Goal: Information Seeking & Learning: Learn about a topic

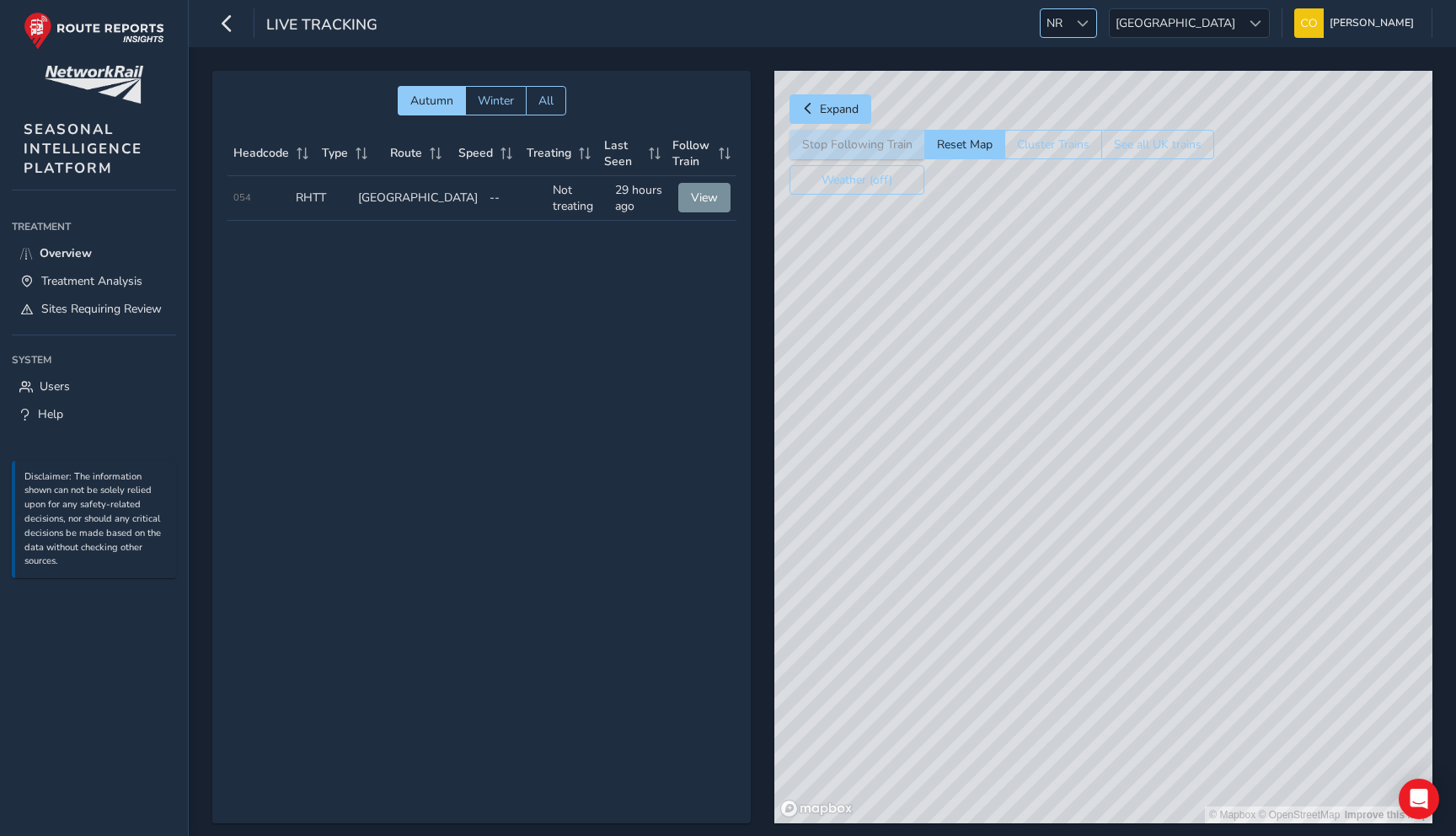
click at [1089, 28] on span at bounding box center [1083, 23] width 12 height 12
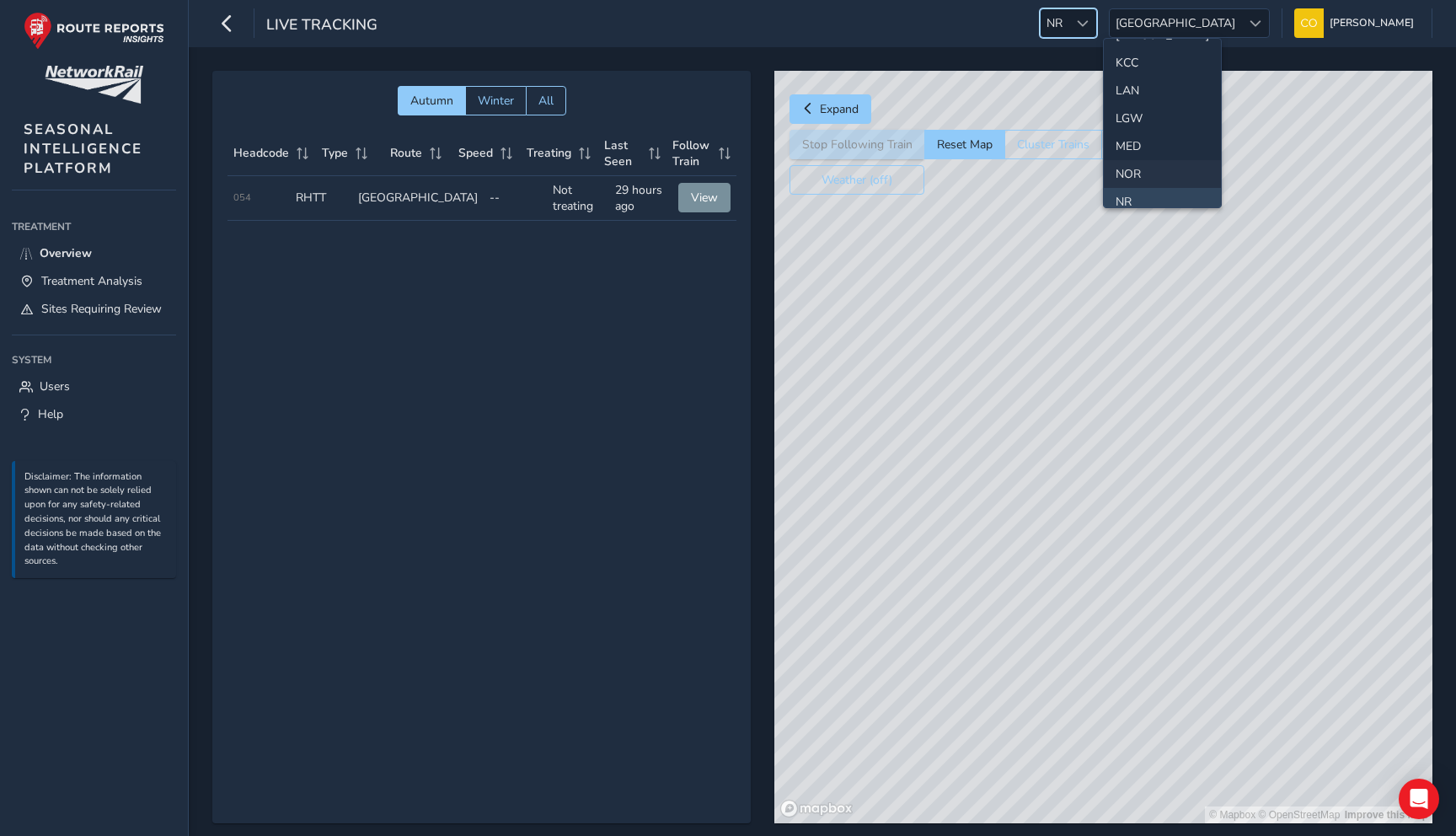
scroll to position [436, 0]
click at [1126, 88] on li "LAN" at bounding box center [1162, 96] width 117 height 28
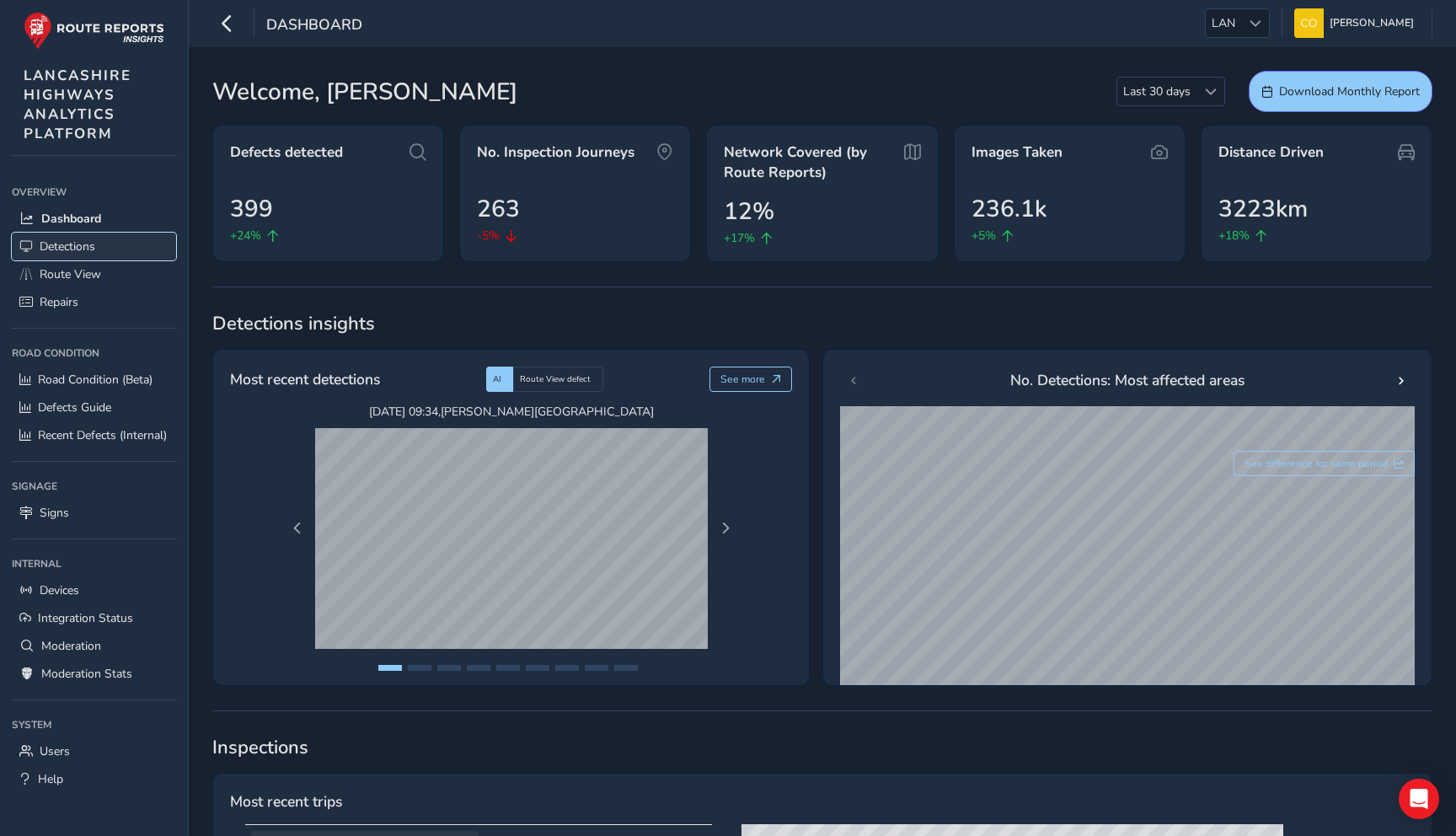
click at [114, 248] on link "Detections" at bounding box center [94, 246] width 165 height 28
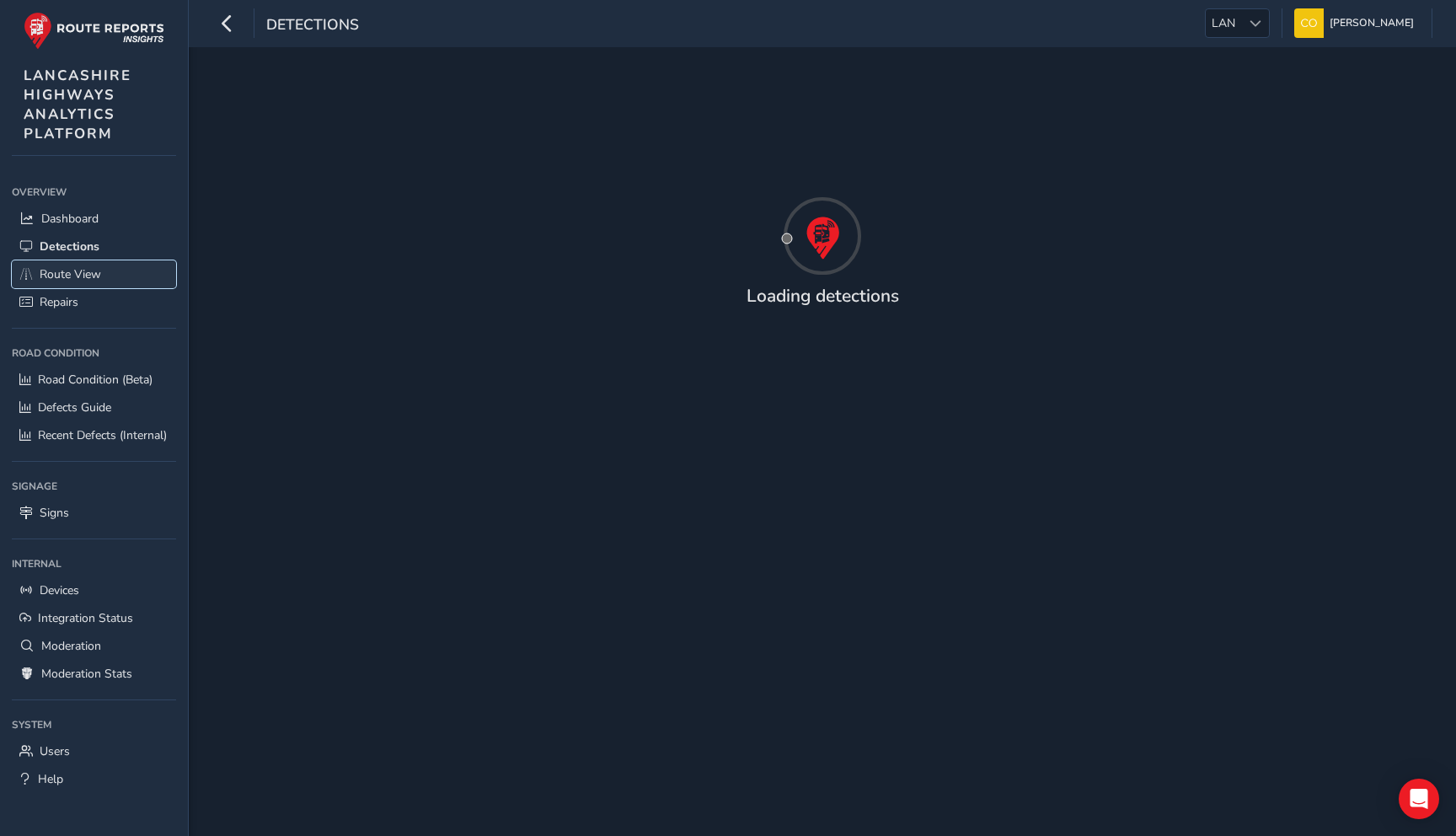
click at [122, 283] on link "Route View" at bounding box center [94, 274] width 165 height 28
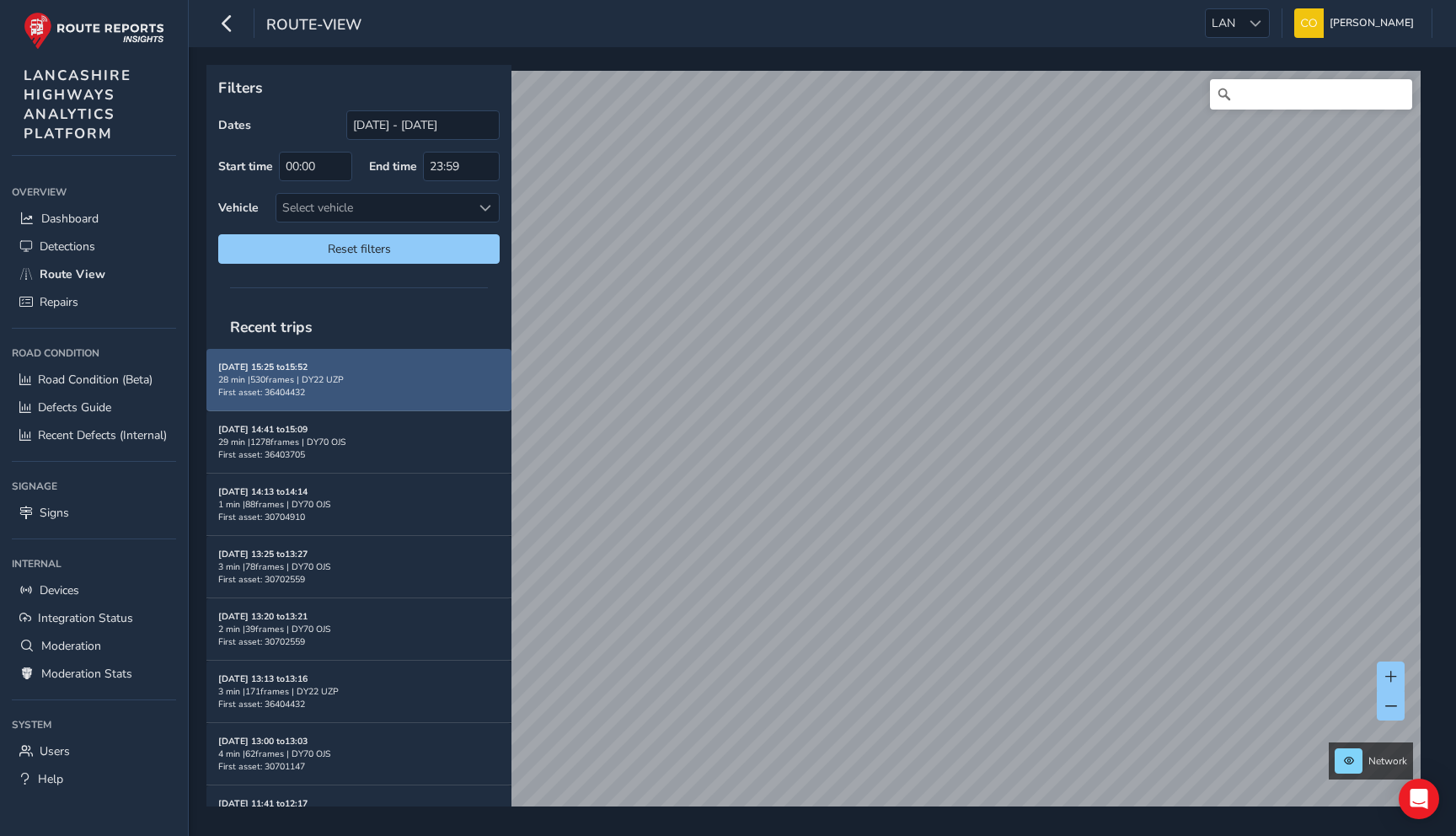
click at [414, 375] on div "28 min | 530 frames | DY22 UZP" at bounding box center [359, 380] width 281 height 13
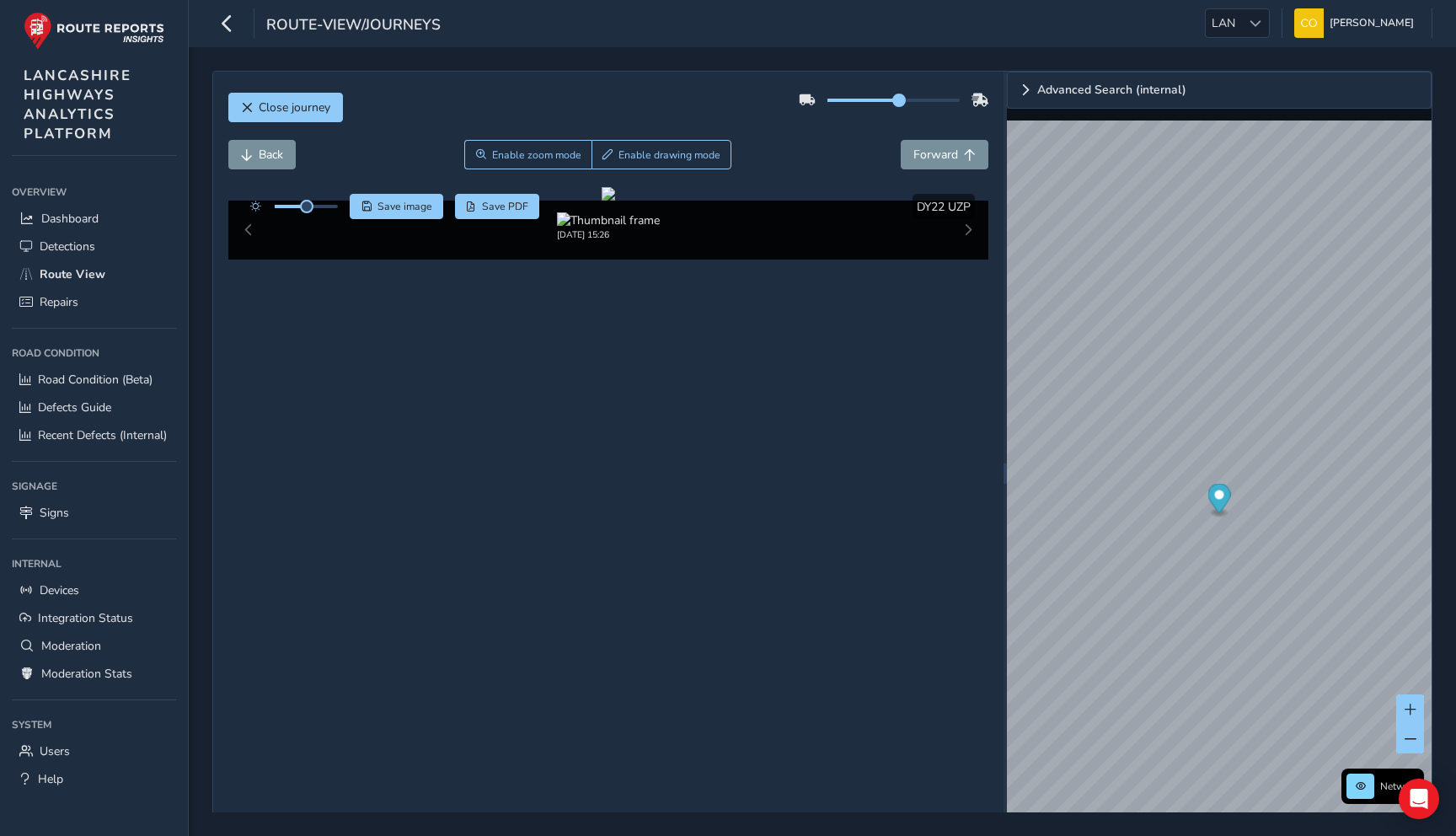
drag, startPoint x: 898, startPoint y: 103, endPoint x: 956, endPoint y: 103, distance: 58.0
click at [906, 103] on span at bounding box center [899, 100] width 14 height 14
click at [810, 170] on div "Back Enable zoom mode Enable drawing mode Forward" at bounding box center [608, 163] width 761 height 47
click at [992, 65] on div "Close journey Back Enable zoom mode Enable drawing mode Forward Click and Drag …" at bounding box center [822, 441] width 1267 height 788
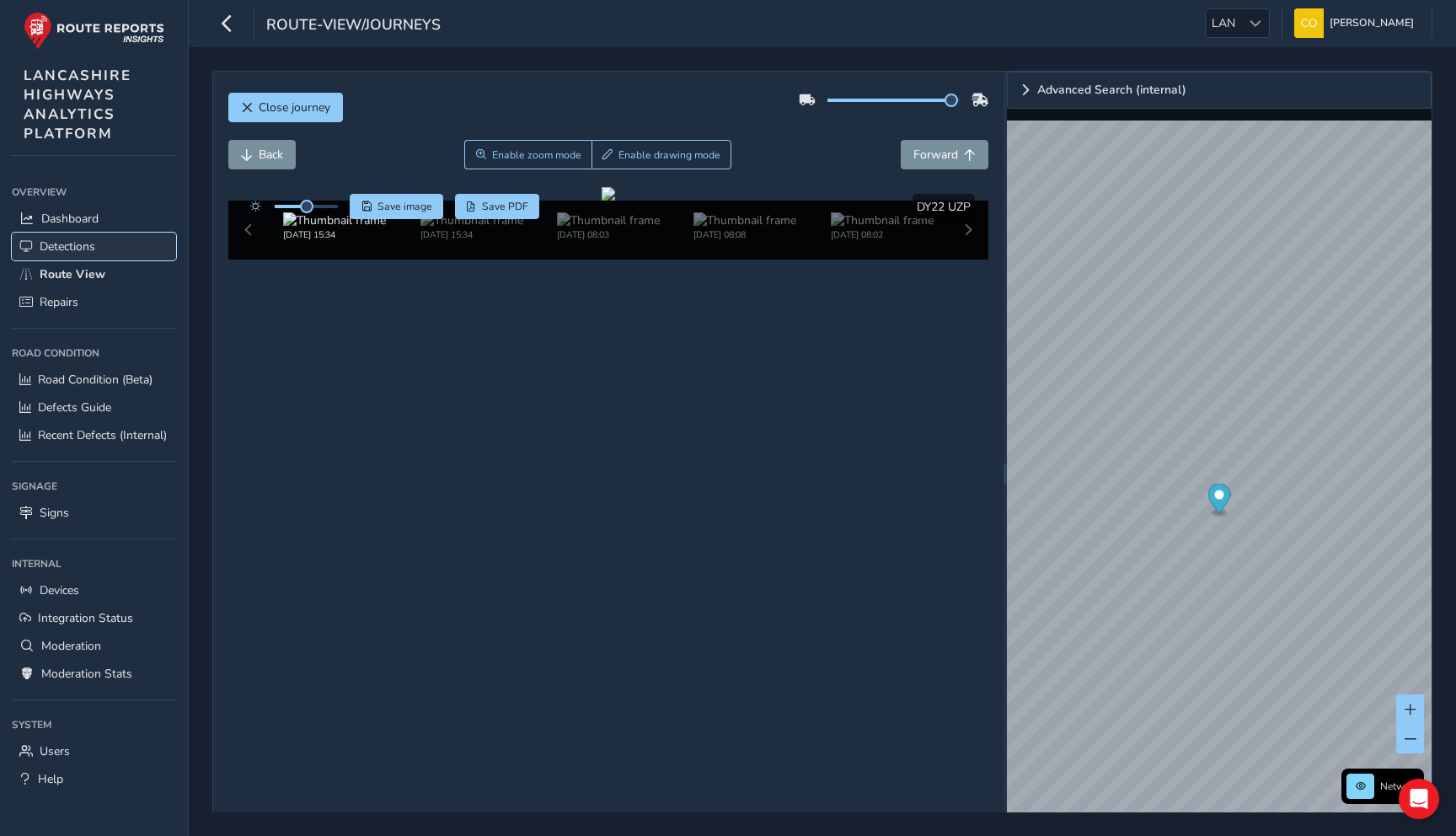
click at [86, 250] on span "Detections" at bounding box center [67, 246] width 55 height 16
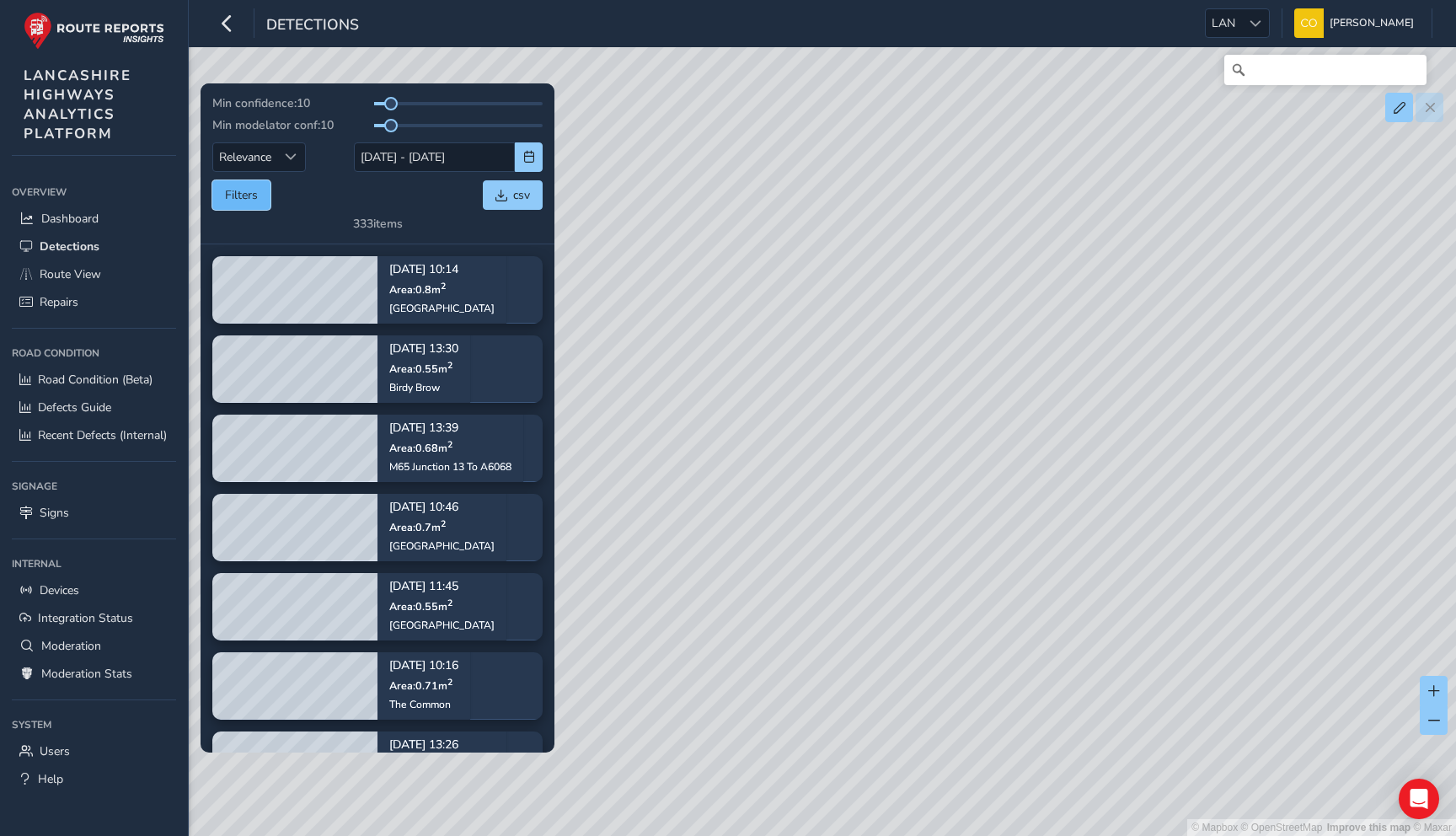
click at [240, 186] on button "Filters" at bounding box center [241, 195] width 58 height 29
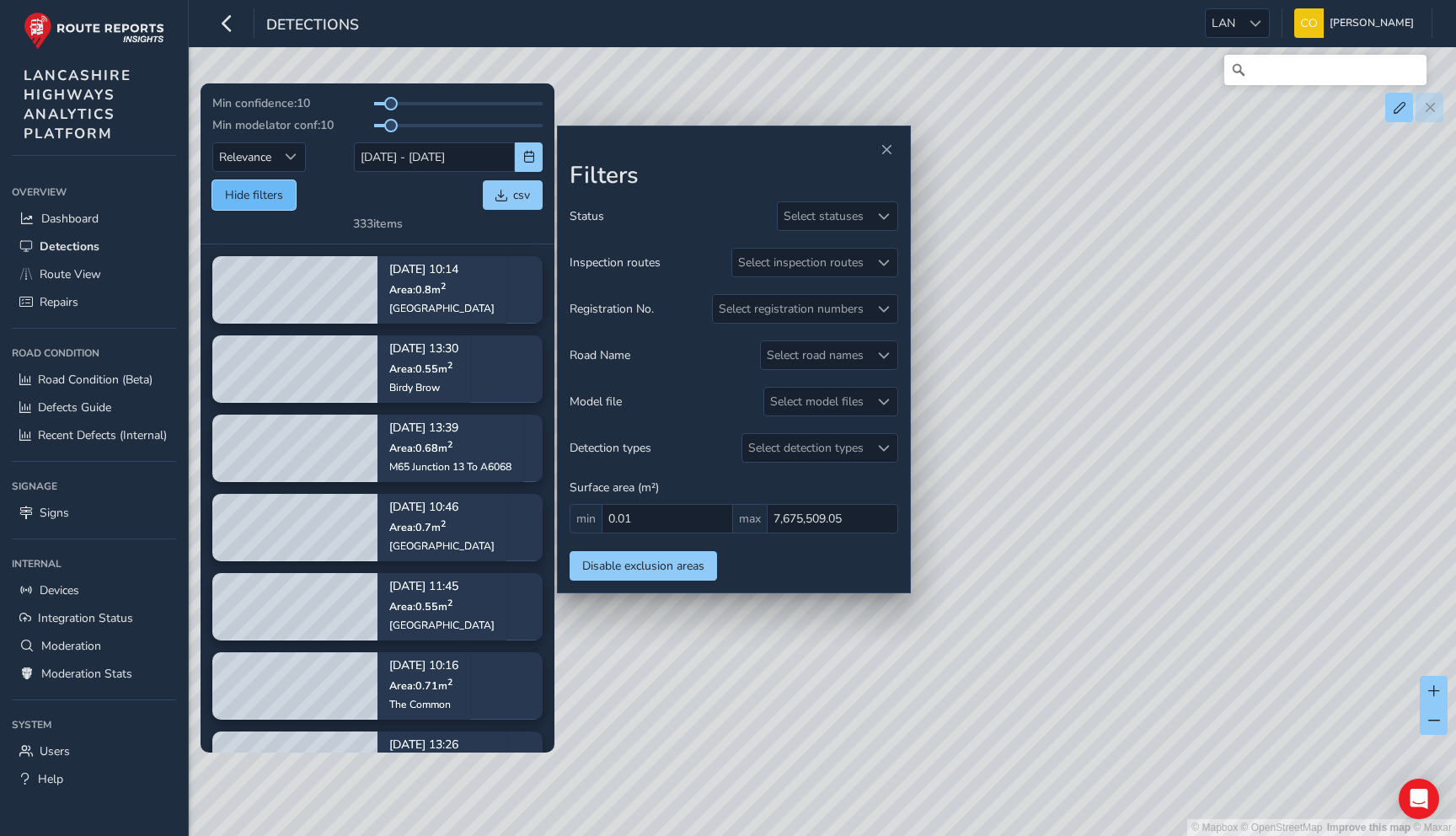
click at [240, 186] on button "Hide filters" at bounding box center [254, 195] width 84 height 29
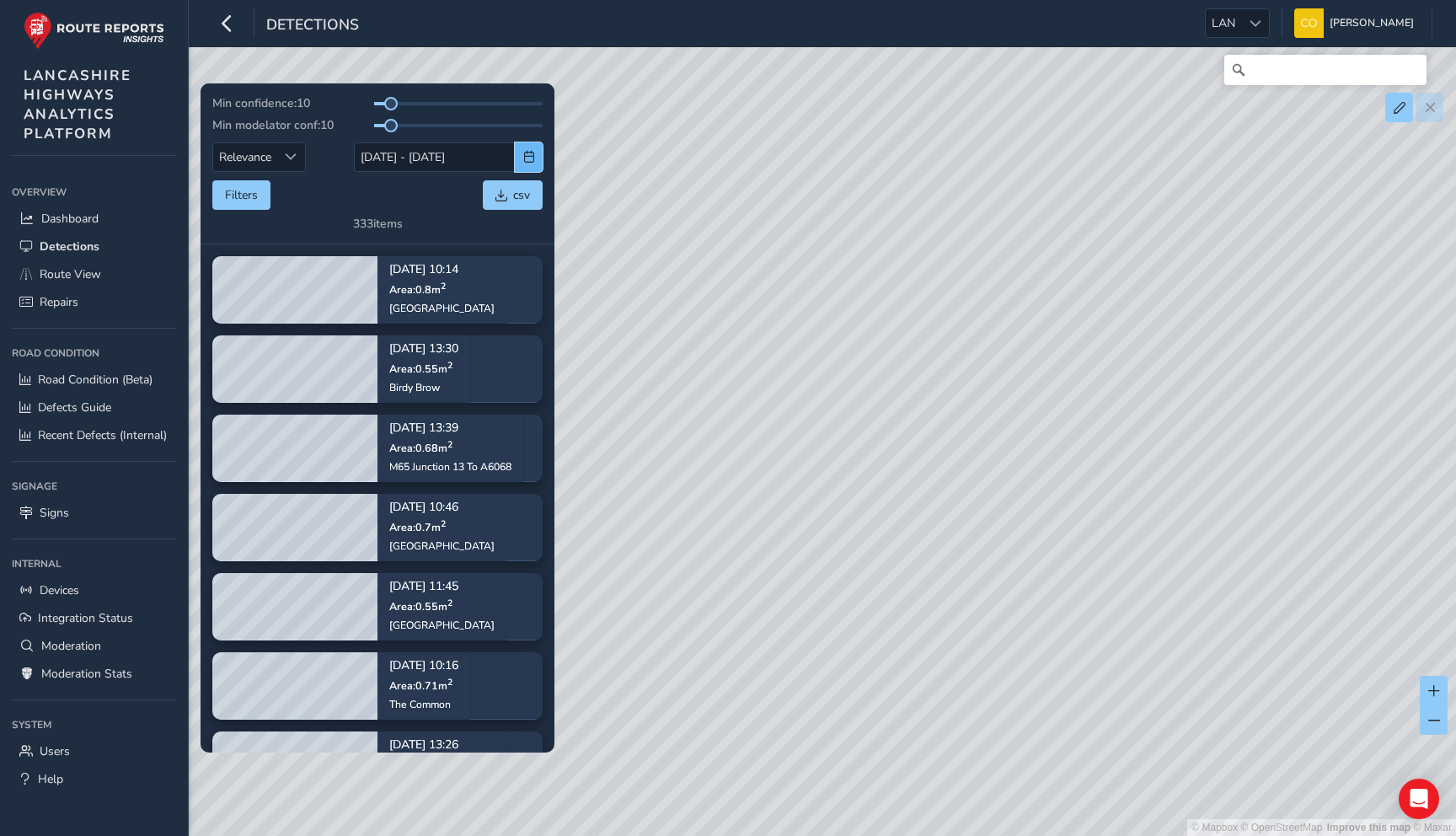
click at [527, 160] on span "button" at bounding box center [529, 156] width 12 height 12
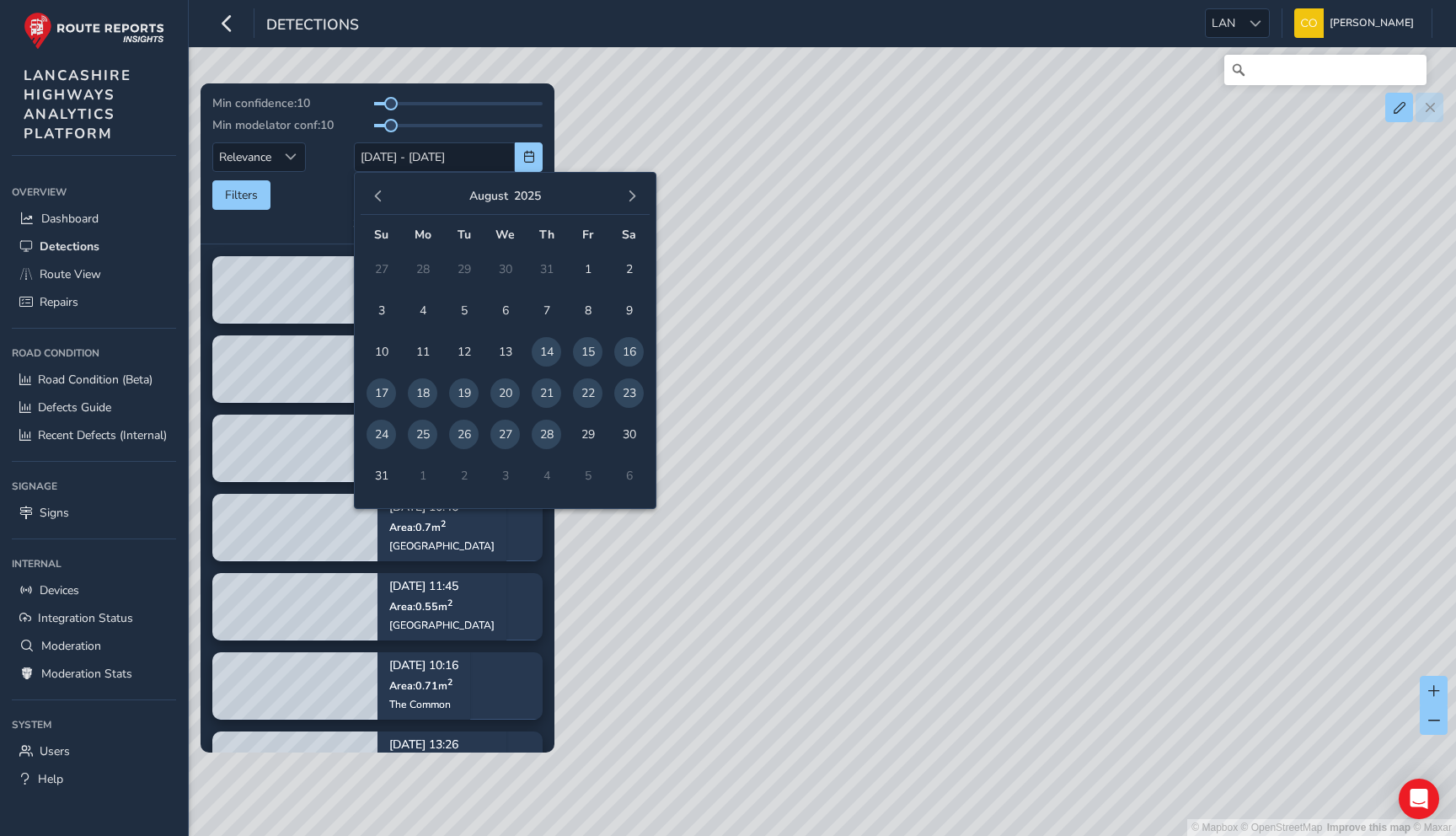
click at [314, 195] on div "Filters csv" at bounding box center [377, 195] width 330 height 29
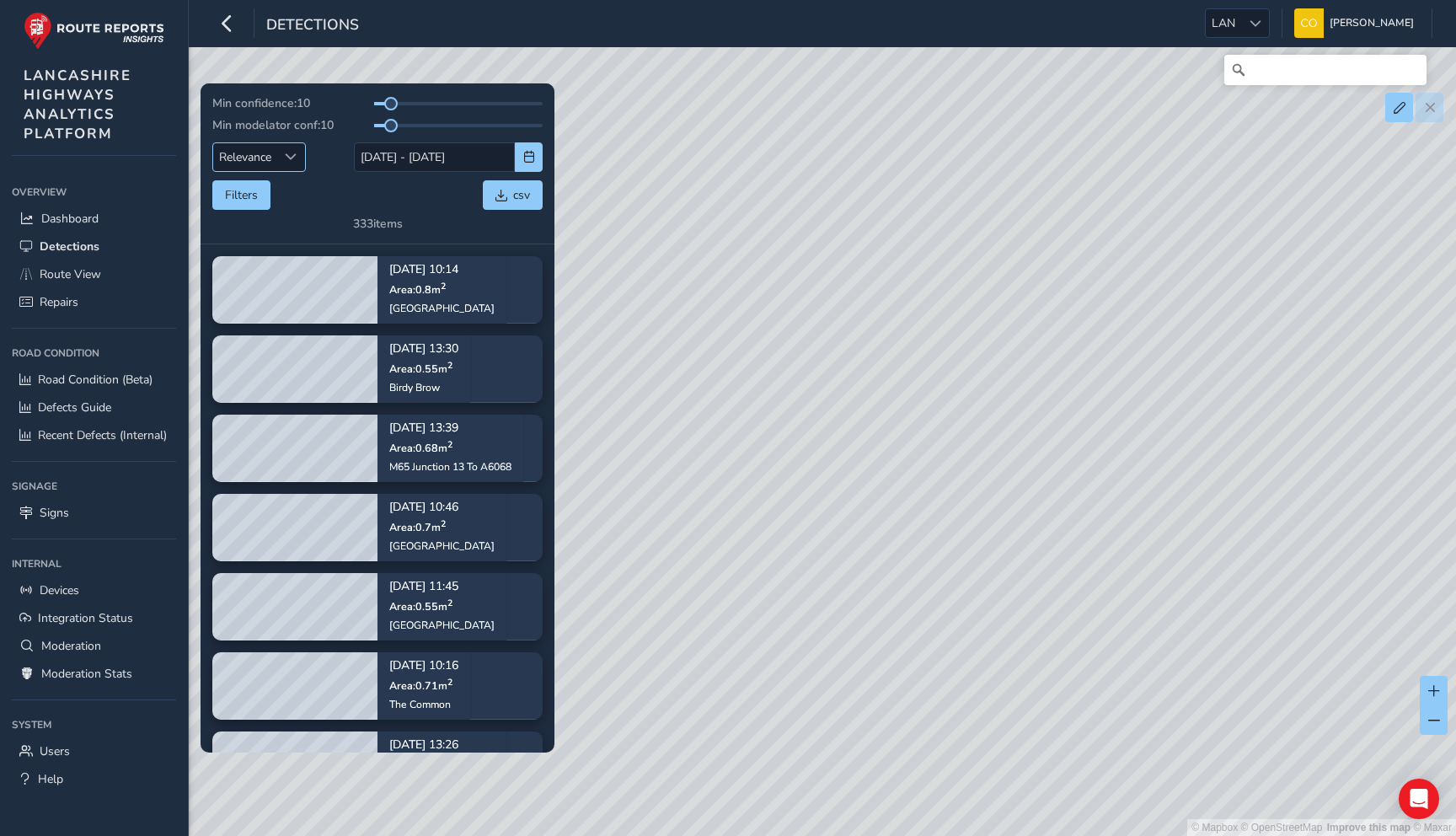
click at [292, 169] on div "Sort by Date" at bounding box center [291, 157] width 28 height 28
click at [258, 196] on button "Filters" at bounding box center [241, 195] width 58 height 29
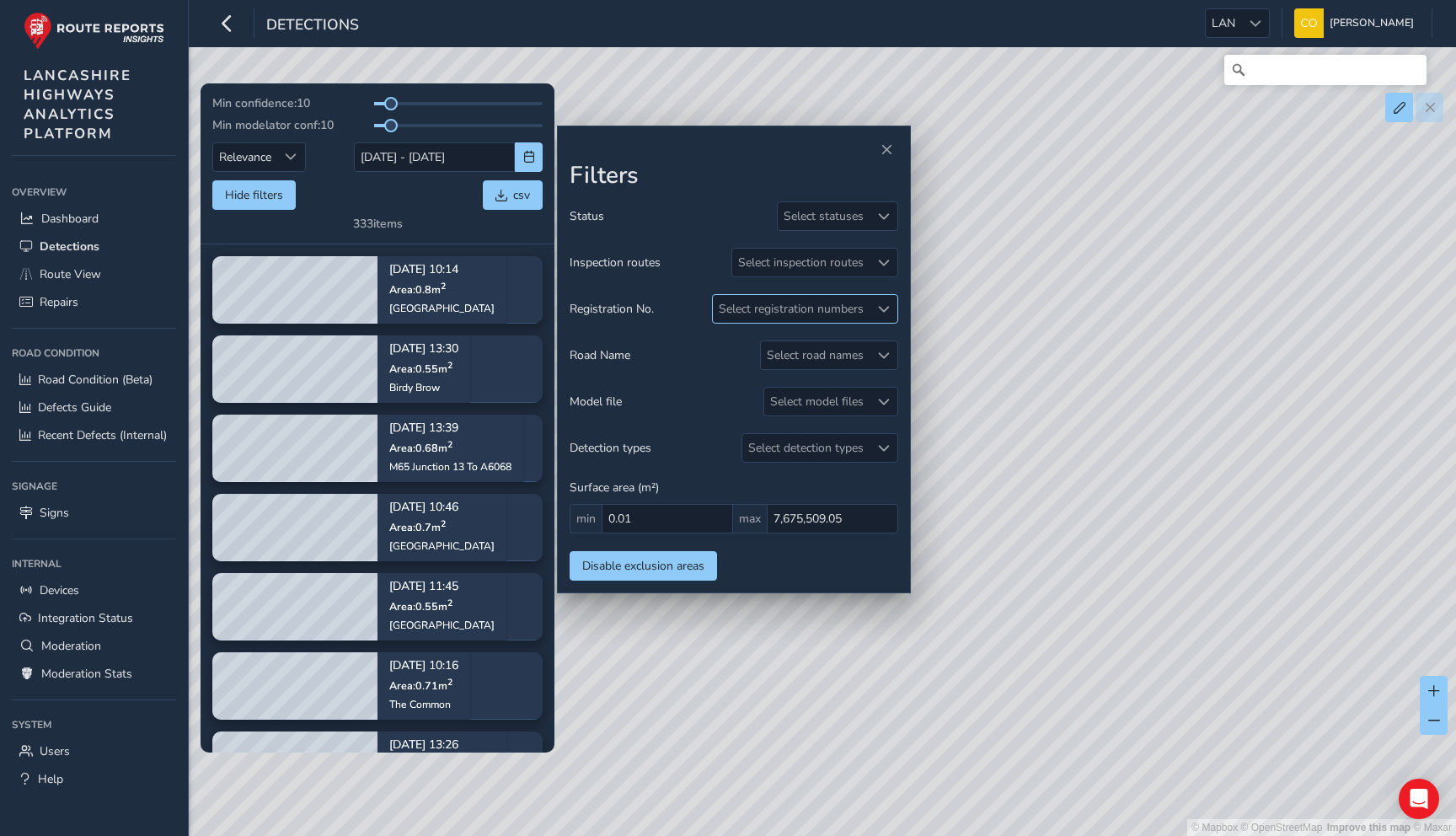
click at [854, 303] on div "Select registration numbers" at bounding box center [791, 309] width 156 height 28
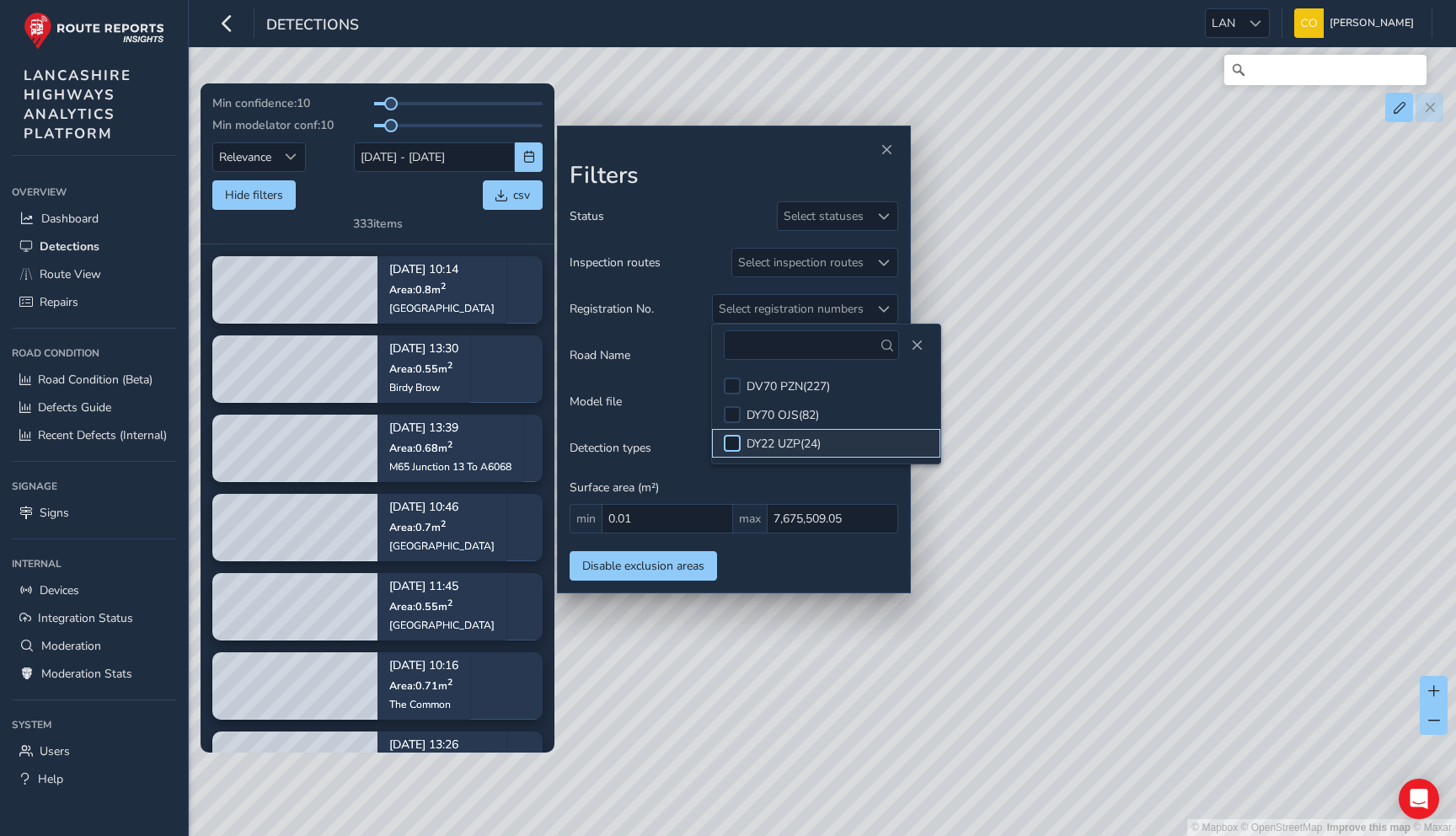
click at [729, 445] on div at bounding box center [732, 443] width 17 height 17
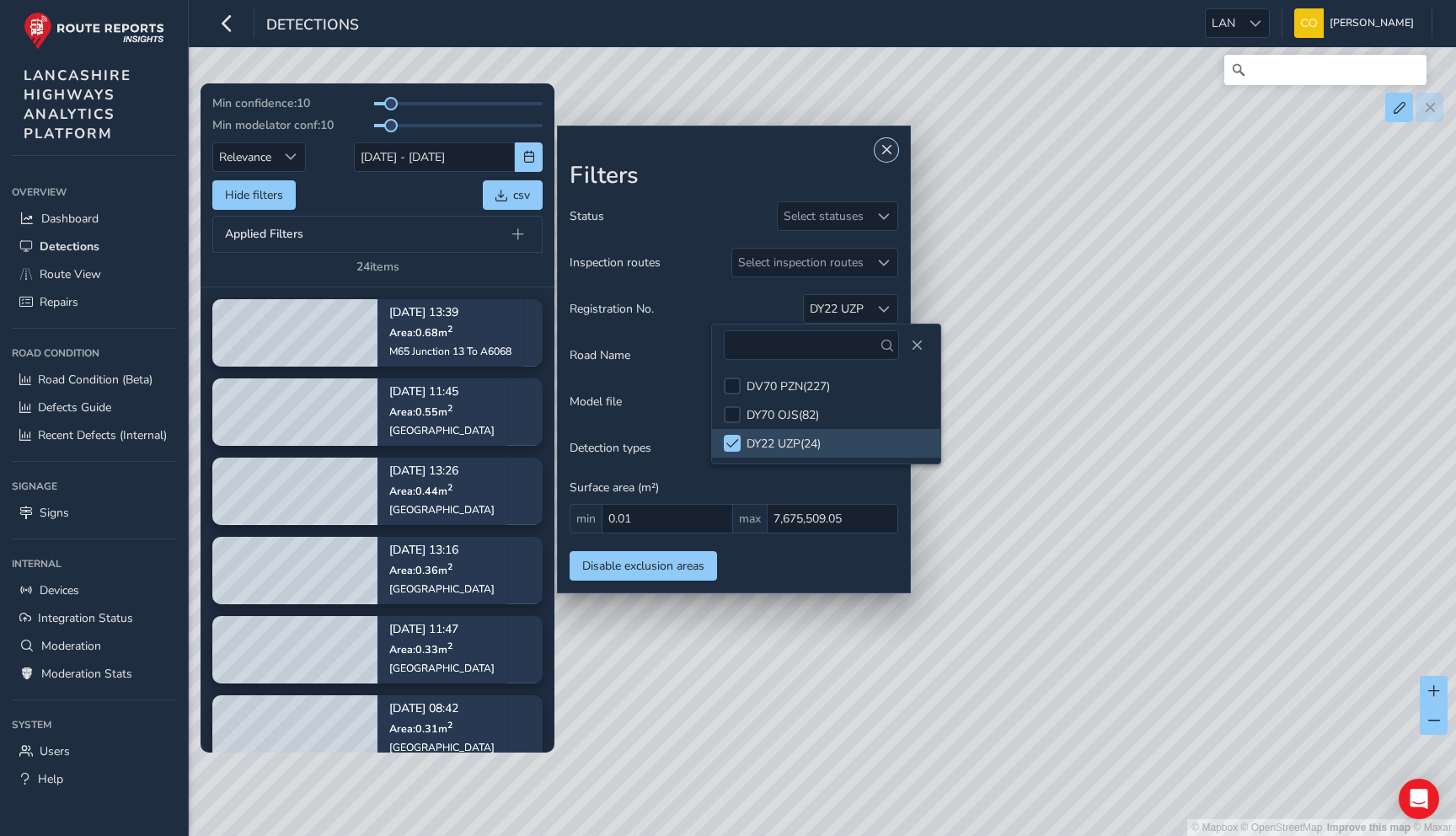
click at [886, 148] on span "Close" at bounding box center [886, 150] width 12 height 12
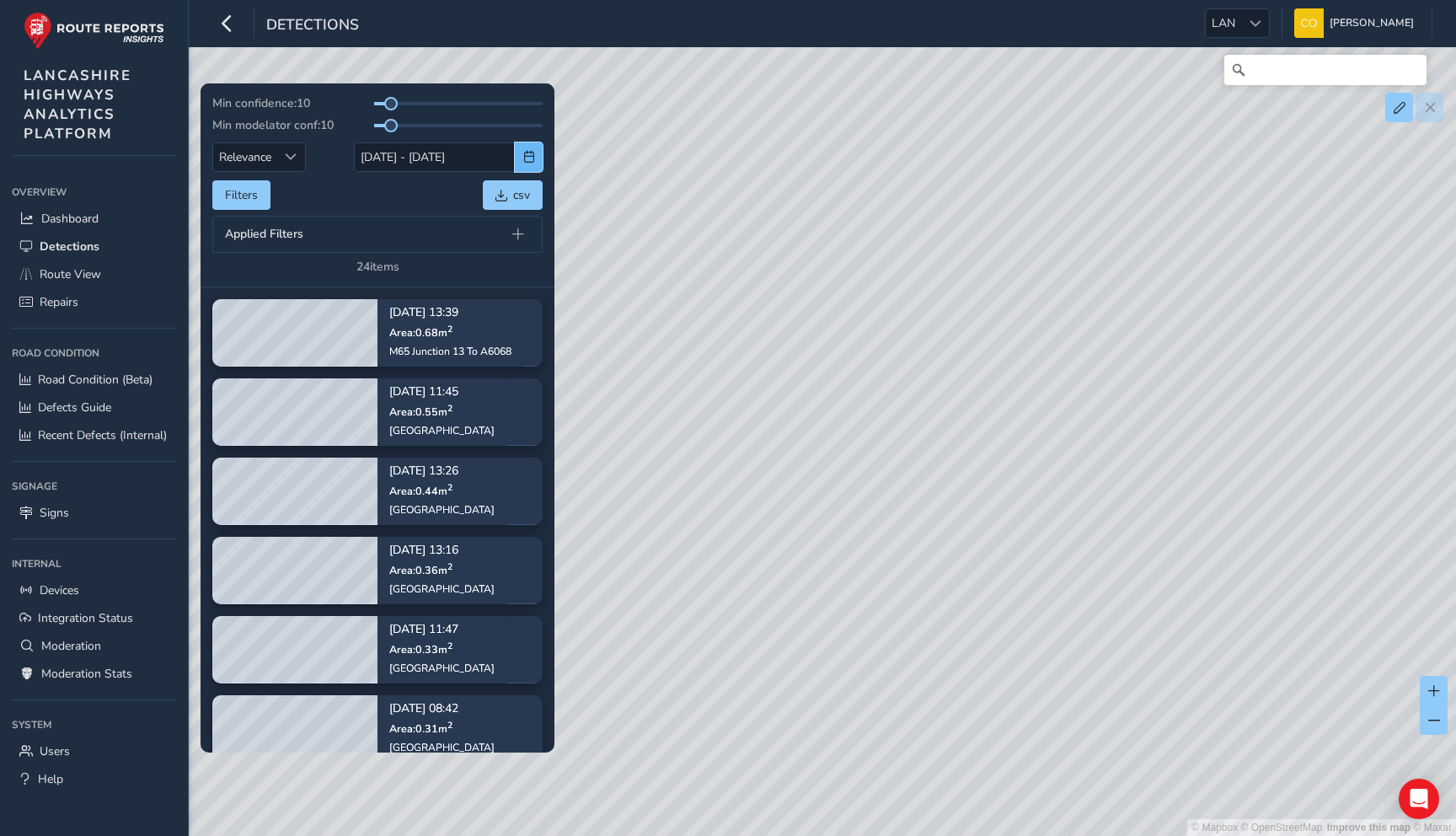
click at [527, 152] on span "button" at bounding box center [529, 156] width 12 height 12
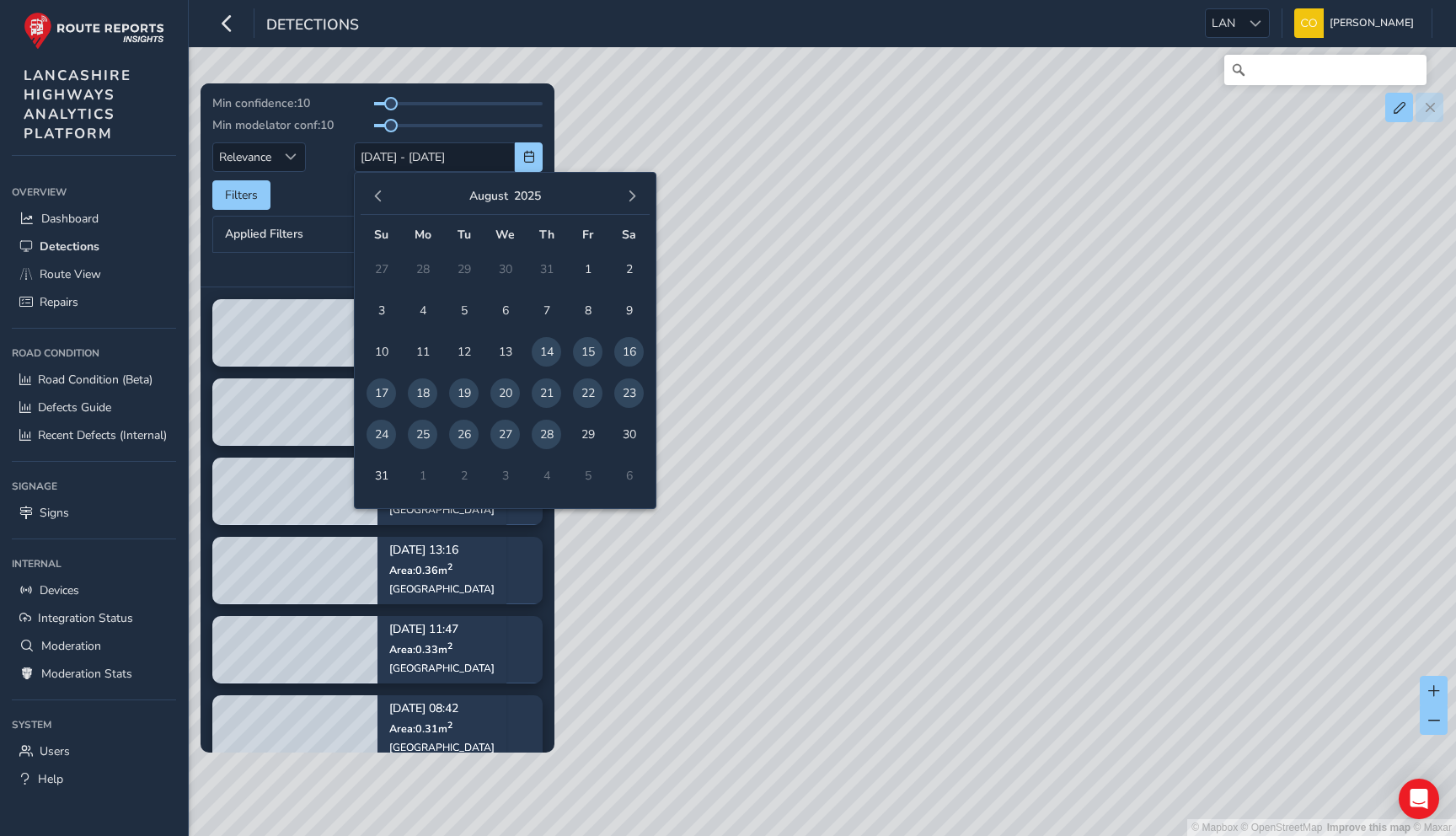
click at [553, 433] on span "28" at bounding box center [546, 434] width 29 height 29
type input "[DATE] - [DATE]"
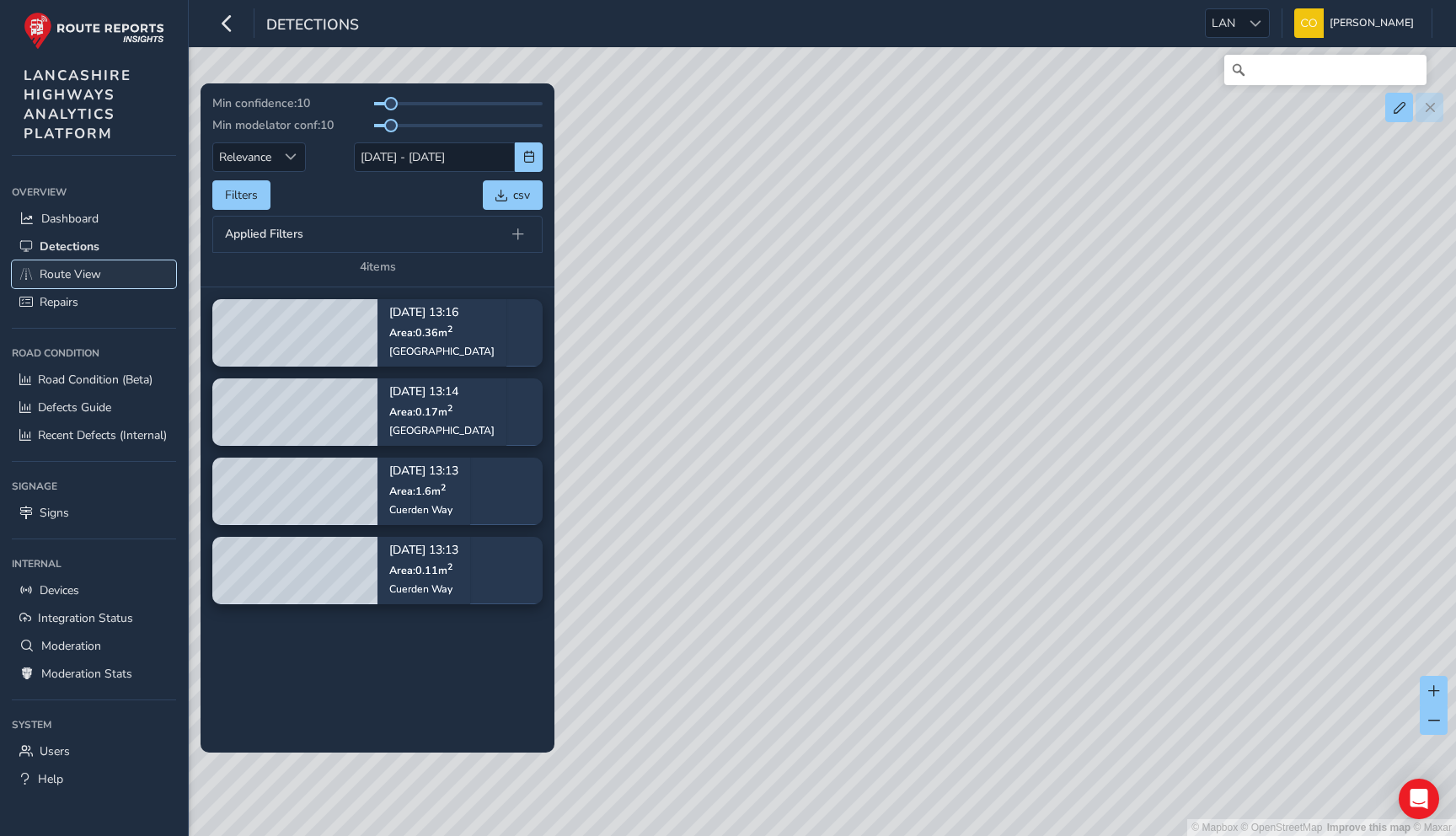
click at [63, 279] on span "Route View" at bounding box center [70, 273] width 62 height 16
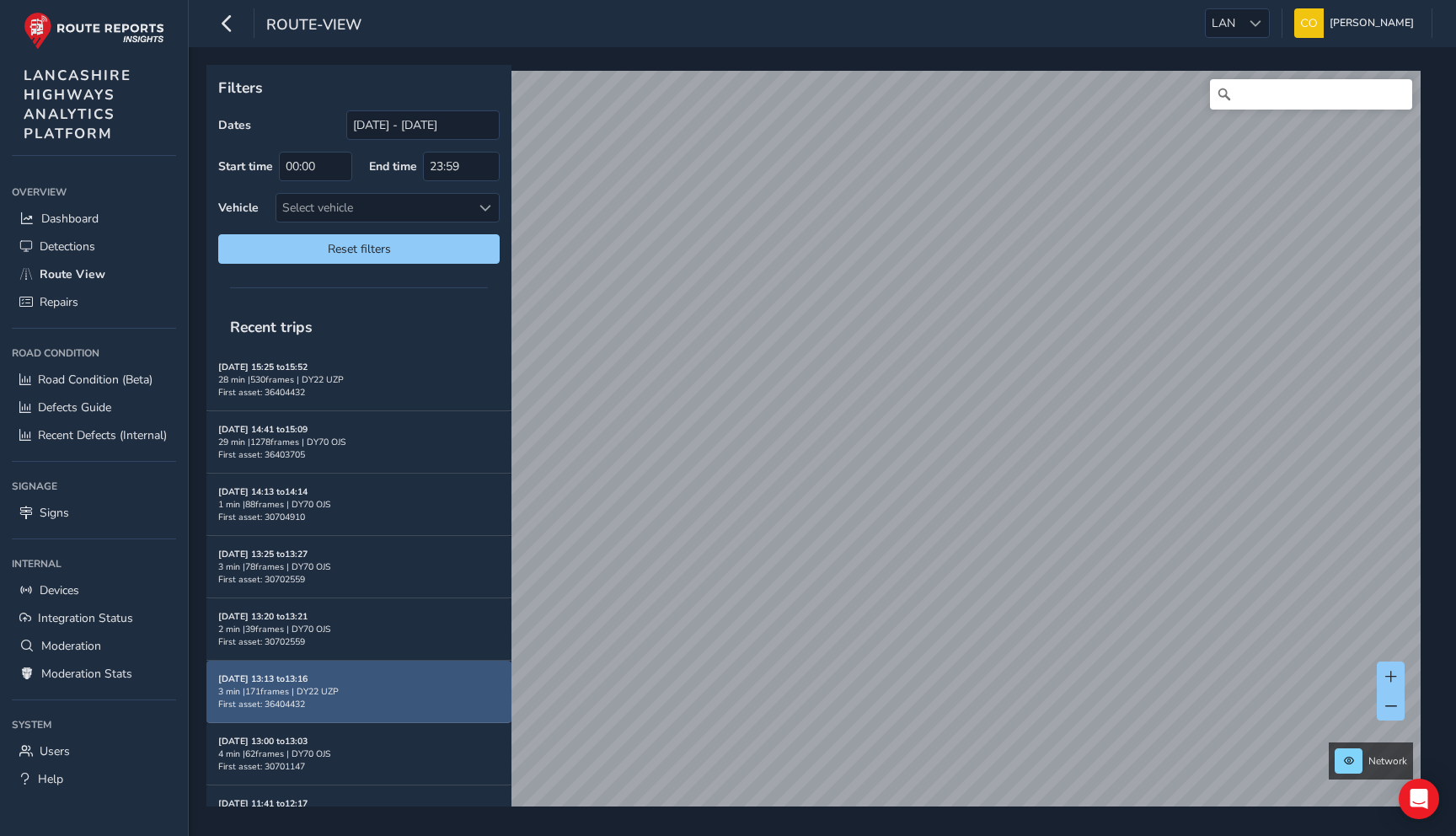
click at [334, 685] on div "3 min | 171 frames | DY22 UZP" at bounding box center [359, 692] width 281 height 13
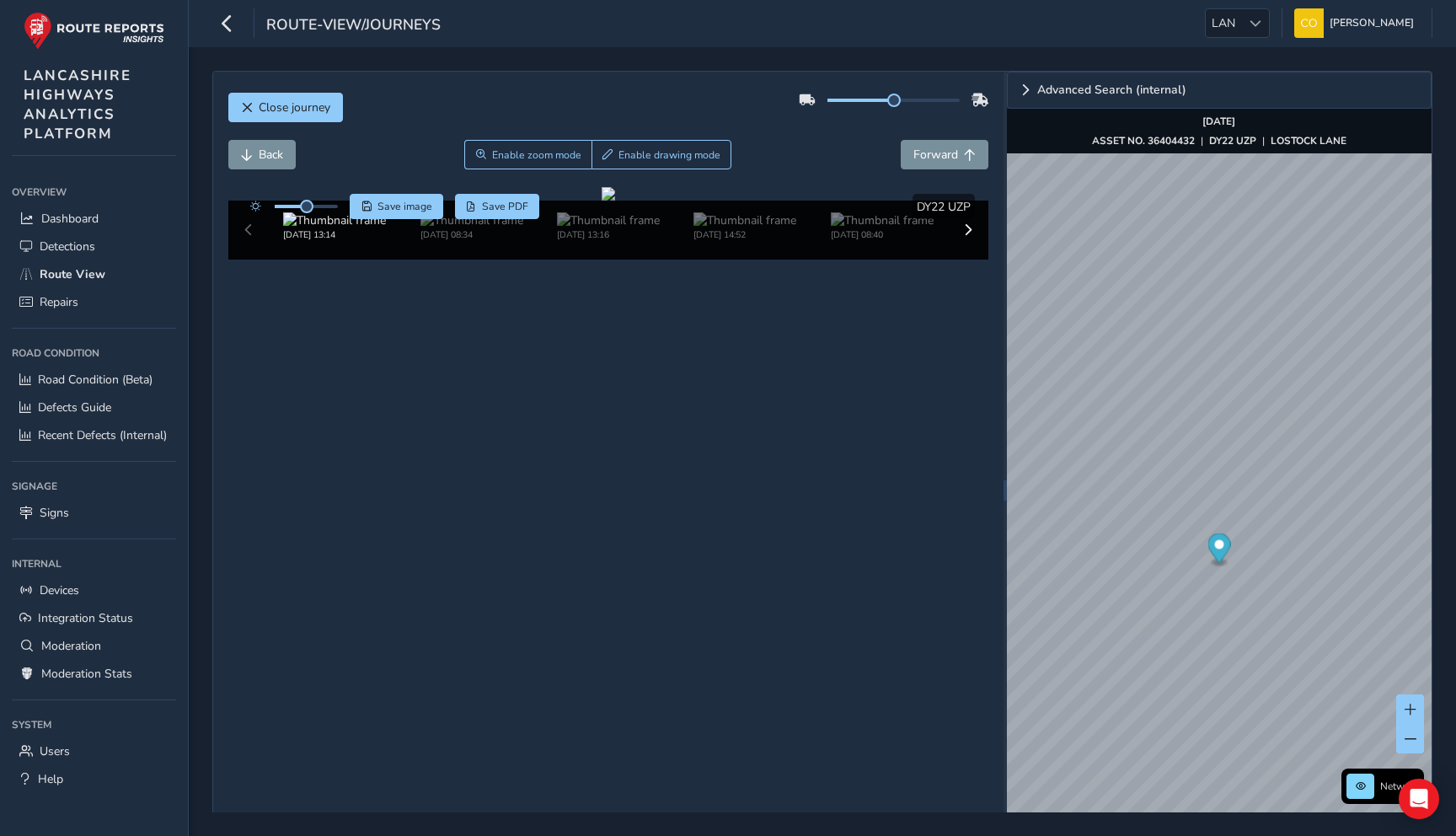
click at [819, 146] on div "Back Enable zoom mode Enable drawing mode Forward" at bounding box center [608, 155] width 761 height 29
drag, startPoint x: 895, startPoint y: 99, endPoint x: 981, endPoint y: 99, distance: 86.0
click at [981, 99] on div at bounding box center [893, 99] width 190 height 27
click at [794, 146] on div "Back Enable zoom mode Enable drawing mode Forward" at bounding box center [608, 155] width 761 height 29
click at [1198, 626] on img "Preview frame" at bounding box center [1220, 625] width 42 height 14
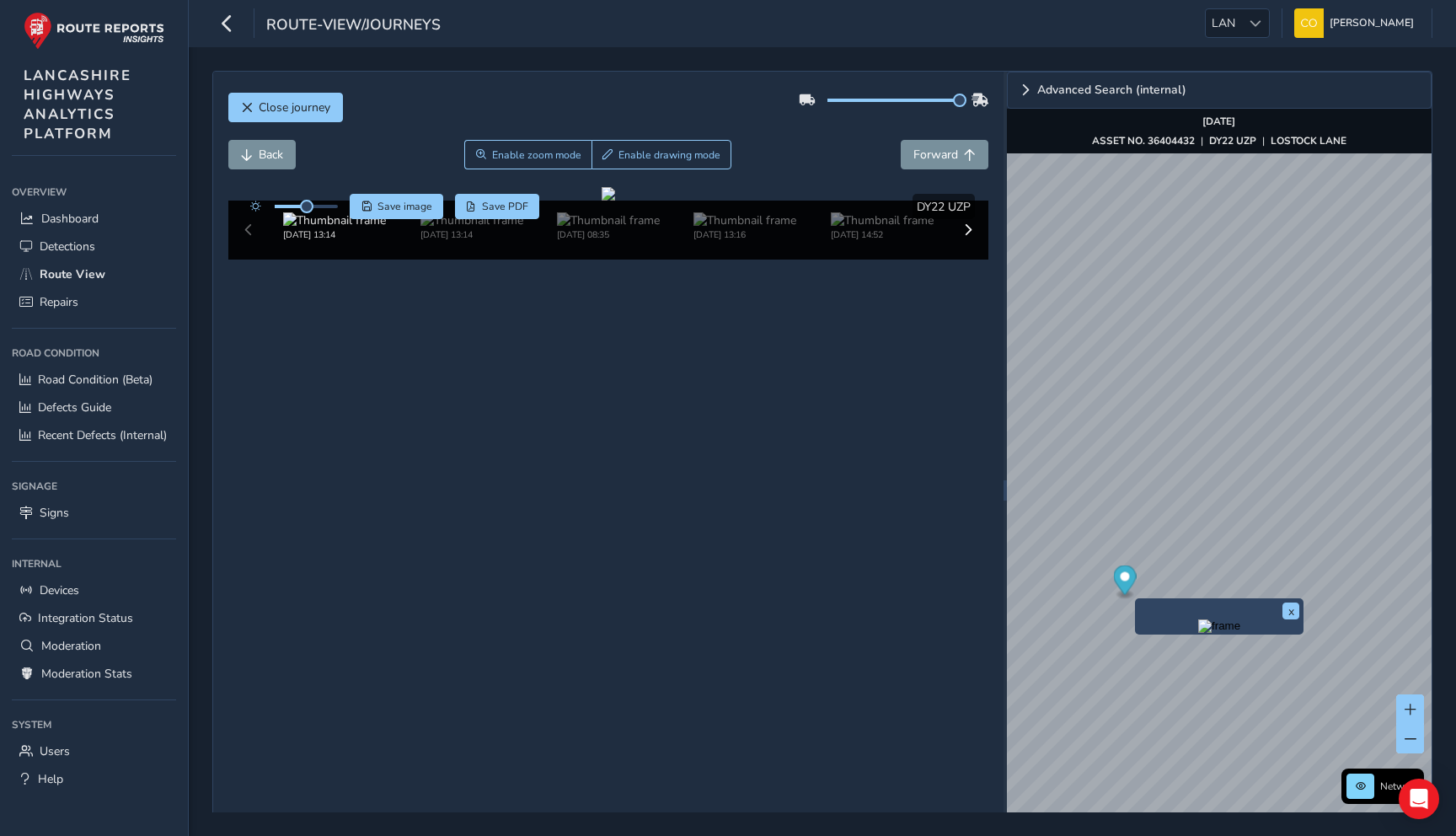
click at [1198, 633] on img "Preview frame" at bounding box center [1220, 625] width 42 height 14
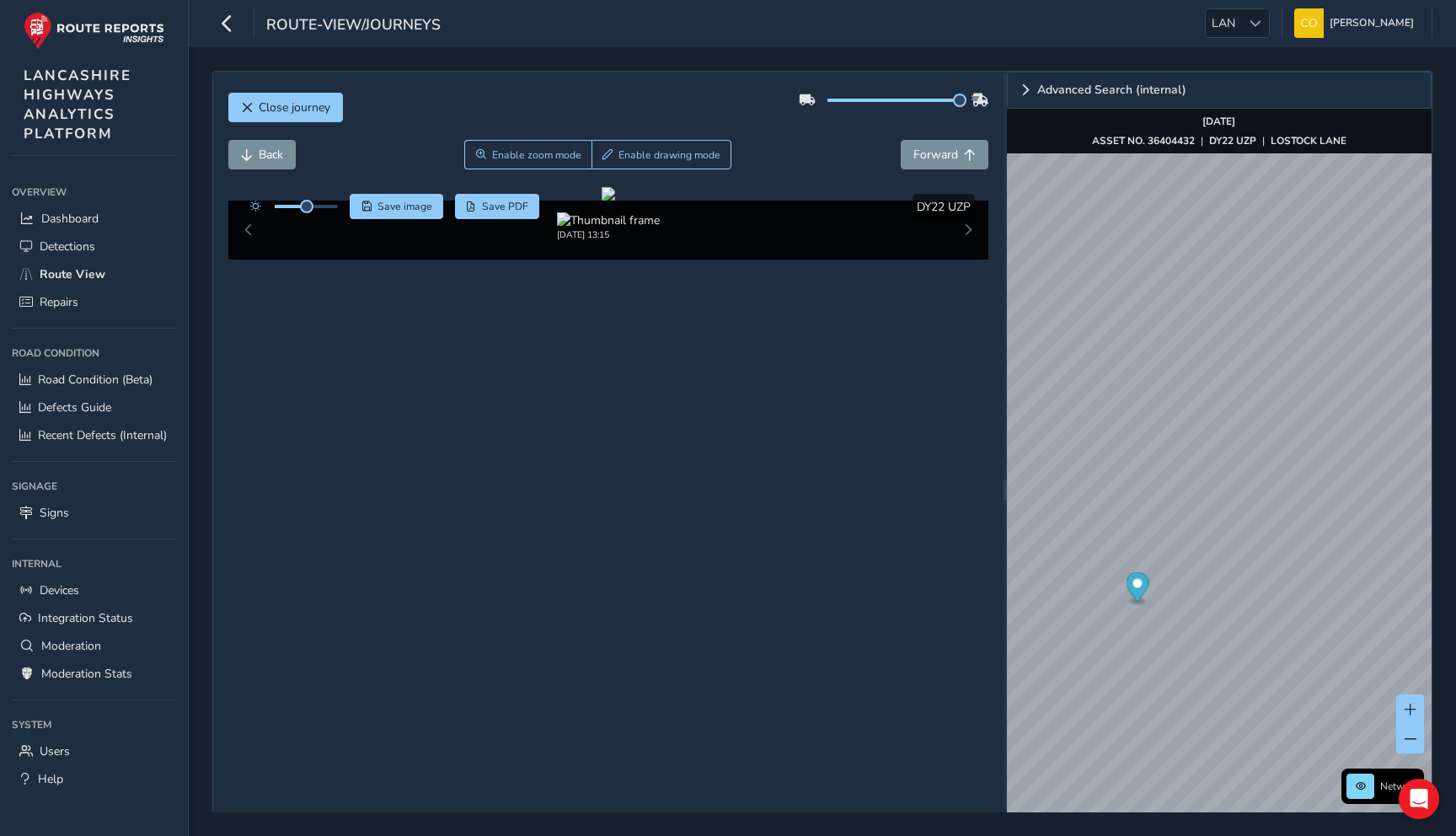
click at [626, 57] on div "Close journey Back Enable zoom mode Enable drawing mode Forward Click and Drag …" at bounding box center [822, 441] width 1267 height 788
click at [233, 17] on icon "button" at bounding box center [226, 23] width 17 height 29
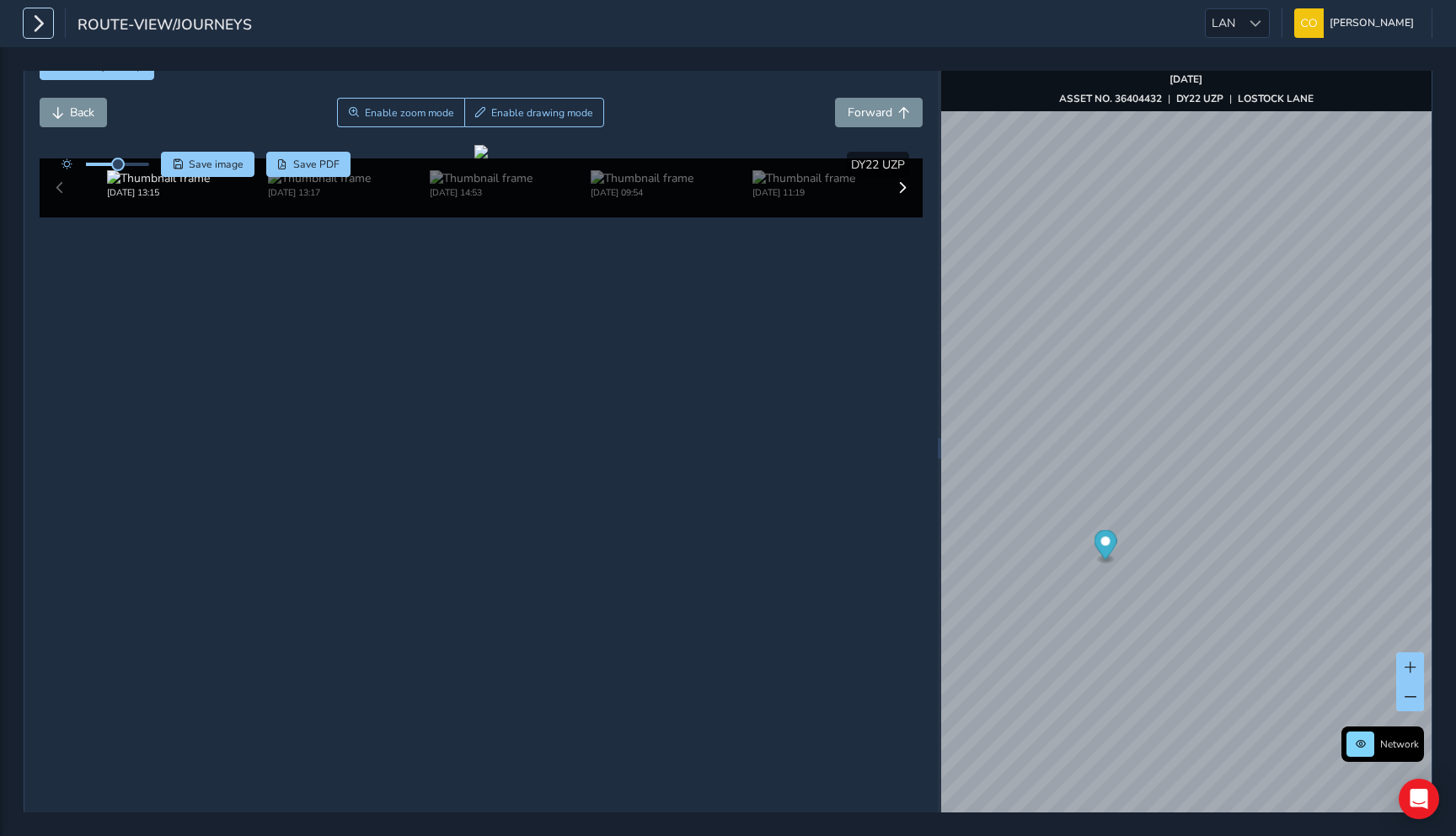
scroll to position [40, 0]
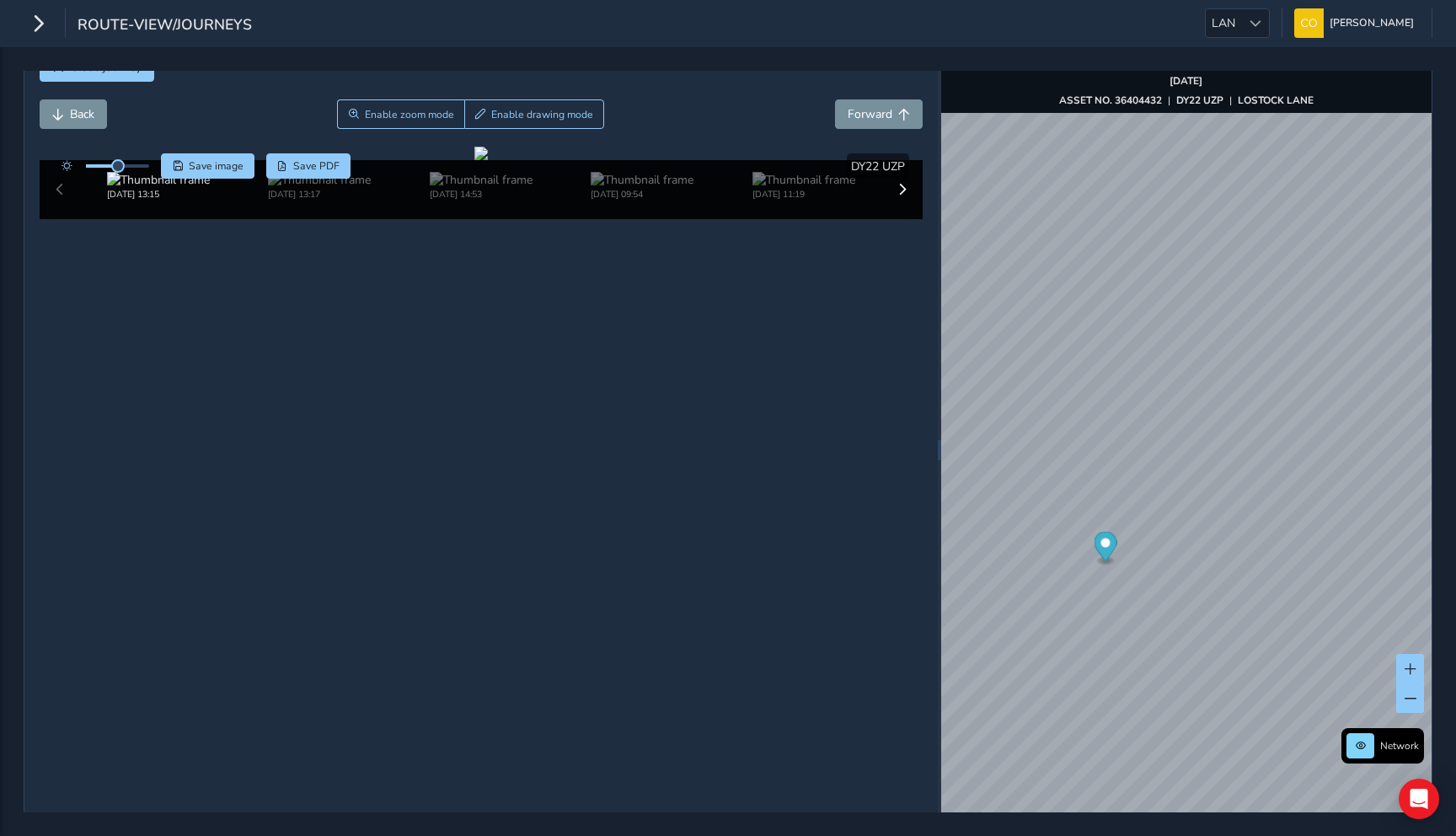
click at [757, 114] on div "Back Enable zoom mode Enable drawing mode Forward" at bounding box center [481, 114] width 884 height 29
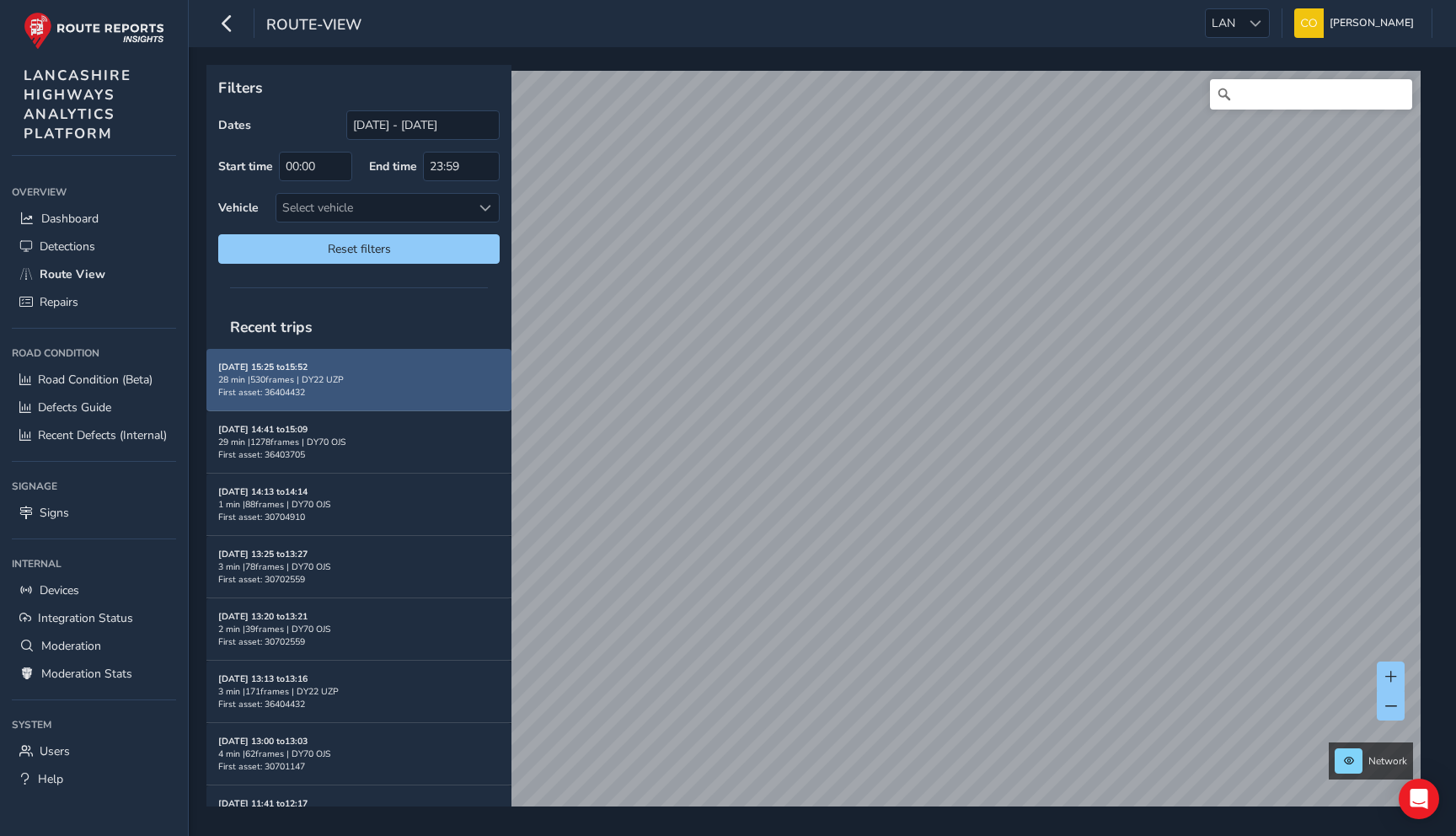
click at [401, 371] on div "Aug 28, 15:25 to 15:52 28 min | 530 frames | DY22 UZP First asset: 36404432" at bounding box center [359, 379] width 281 height 38
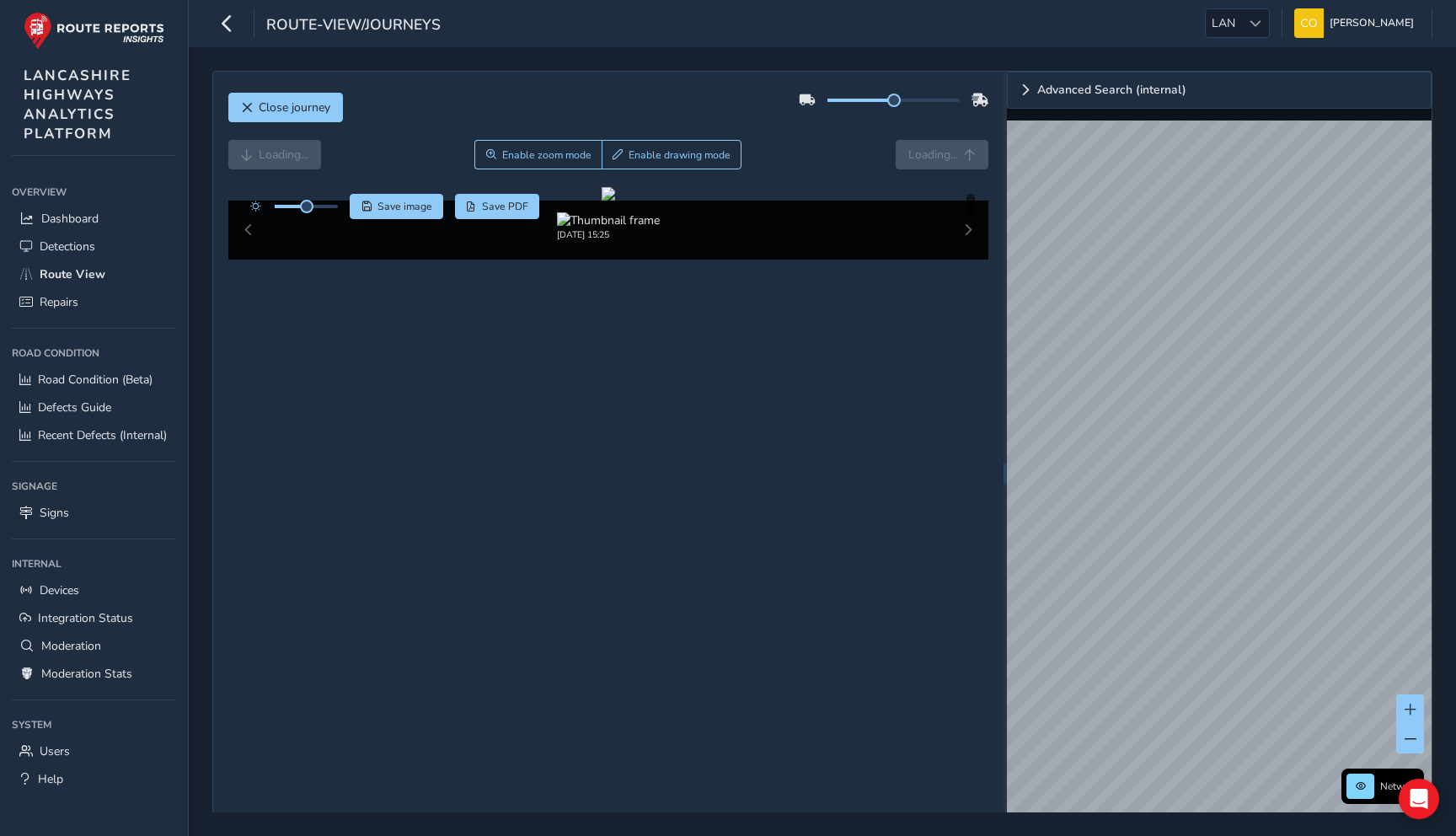
click at [810, 156] on div "Loading... Enable zoom mode Enable drawing mode Loading..." at bounding box center [608, 155] width 761 height 29
drag, startPoint x: 899, startPoint y: 106, endPoint x: 951, endPoint y: 106, distance: 52.0
click at [952, 106] on div at bounding box center [893, 99] width 190 height 27
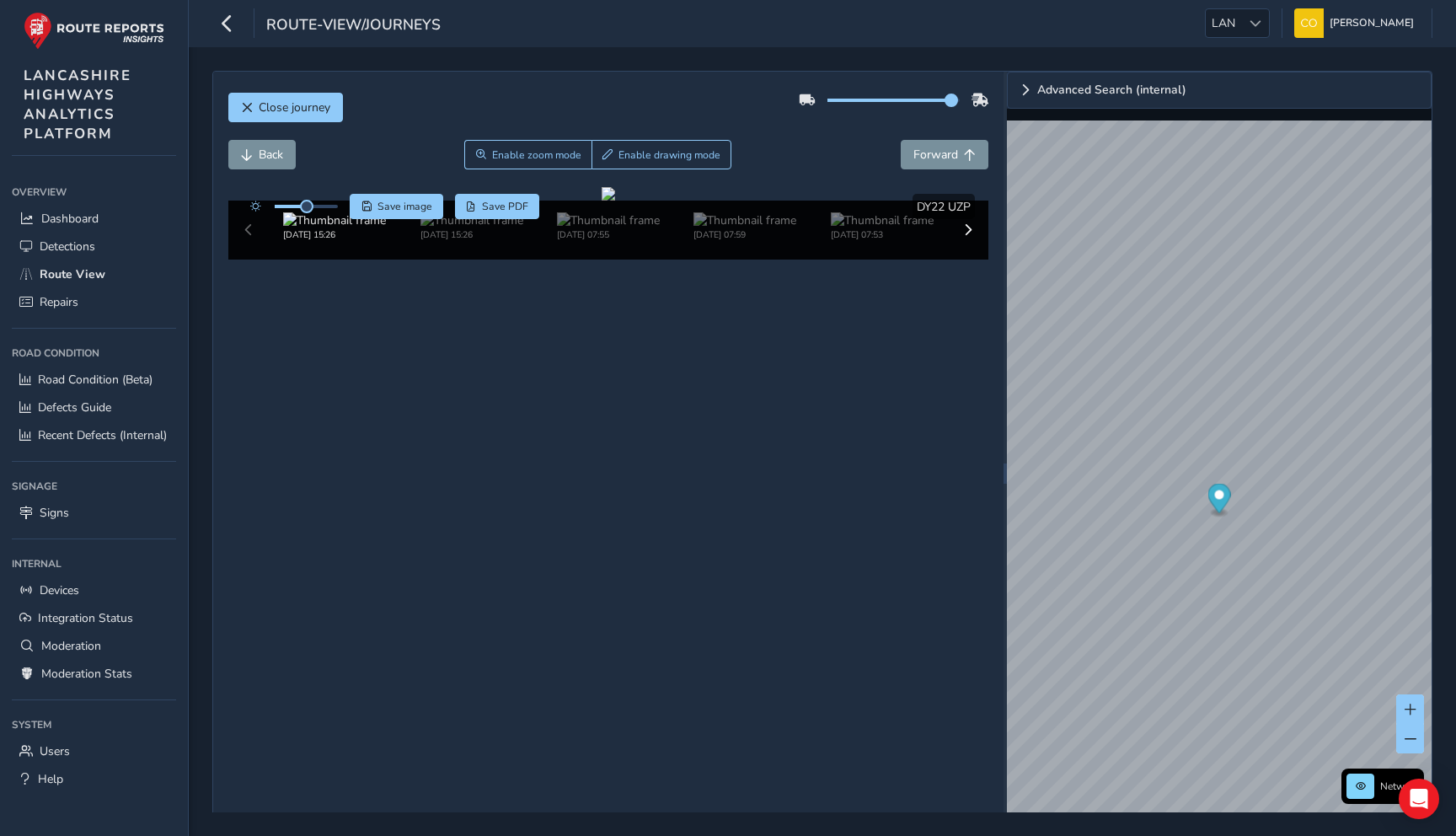
drag, startPoint x: 891, startPoint y: 97, endPoint x: 954, endPoint y: 97, distance: 63.0
click at [954, 97] on span at bounding box center [951, 100] width 14 height 14
click at [809, 141] on div "Back Enable zoom mode Enable drawing mode Forward" at bounding box center [608, 155] width 761 height 29
click at [216, 21] on button "button" at bounding box center [227, 23] width 29 height 29
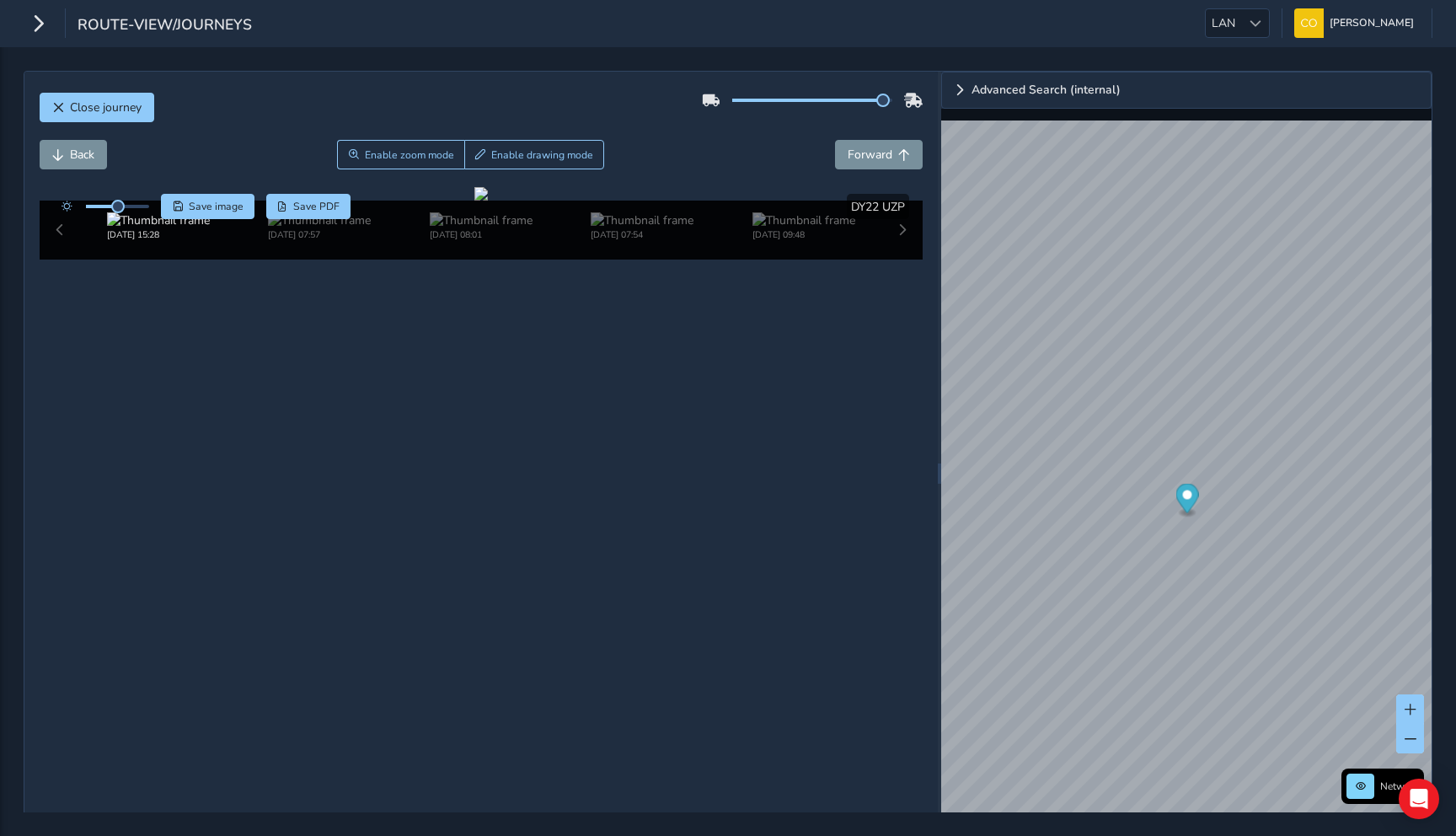
click at [640, 31] on div "route-view/journeys LAN LAN Connell McLaughlin Colour Scheme: Dark Dim Light Lo…" at bounding box center [728, 23] width 1456 height 47
click at [673, 75] on div "Close journey Back Enable zoom mode Enable drawing mode Forward Click and Drag …" at bounding box center [481, 474] width 913 height 804
click at [746, 126] on div "Close journey" at bounding box center [481, 113] width 884 height 54
click at [779, 142] on div "Back Enable zoom mode Enable drawing mode Forward" at bounding box center [481, 155] width 884 height 29
